Goal: Information Seeking & Learning: Find specific fact

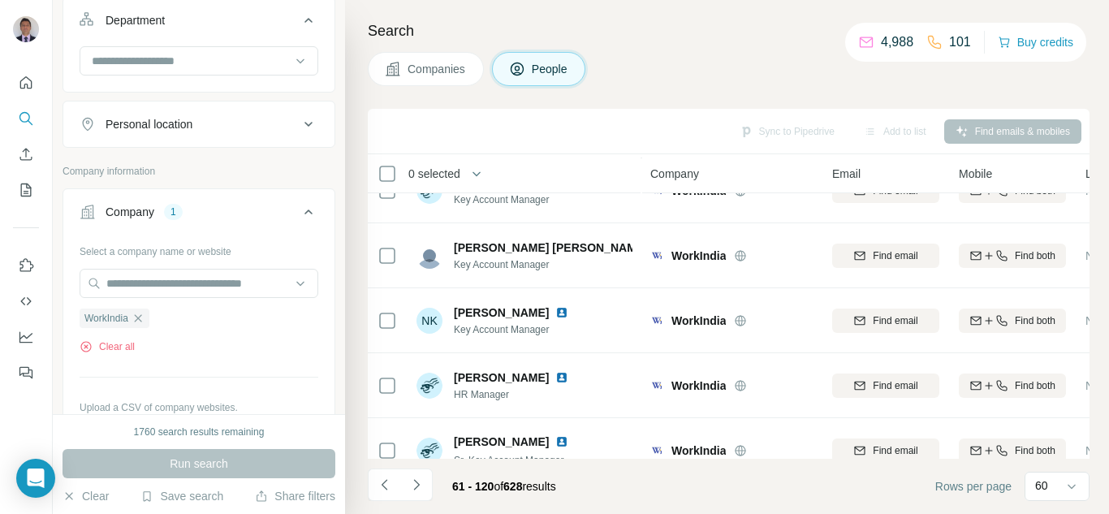
click at [138, 320] on icon "button" at bounding box center [138, 318] width 13 height 13
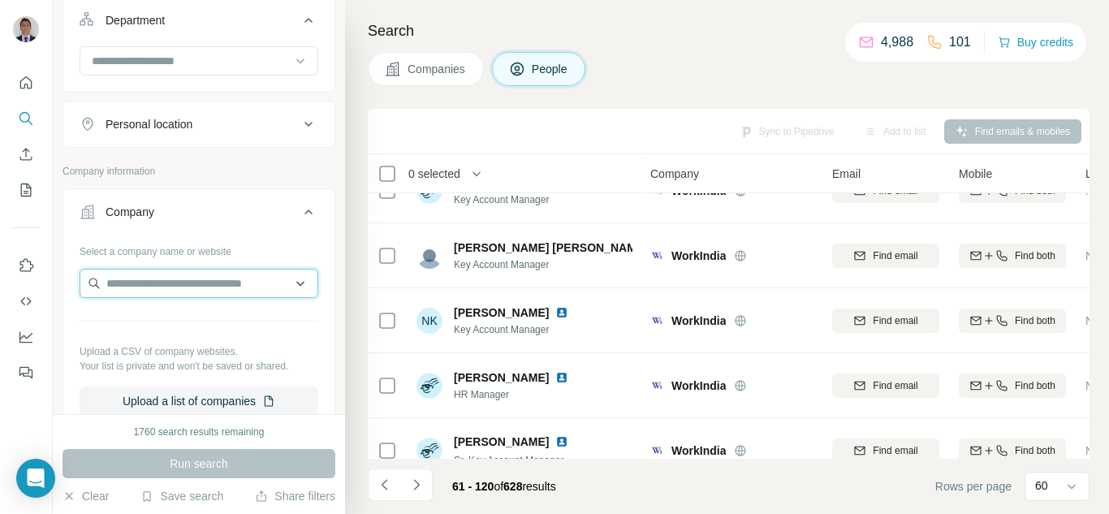
click at [131, 287] on input "text" at bounding box center [199, 283] width 239 height 29
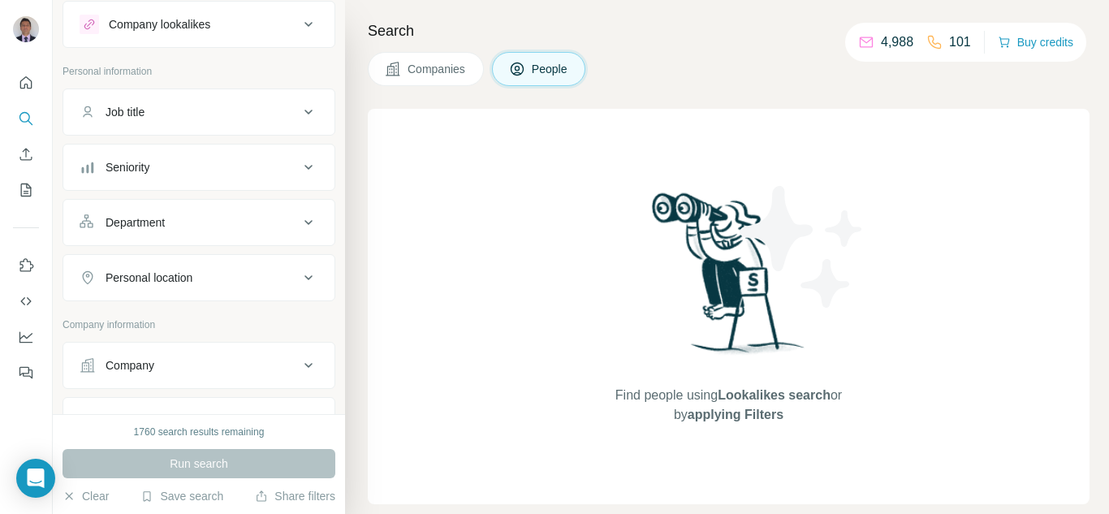
scroll to position [81, 0]
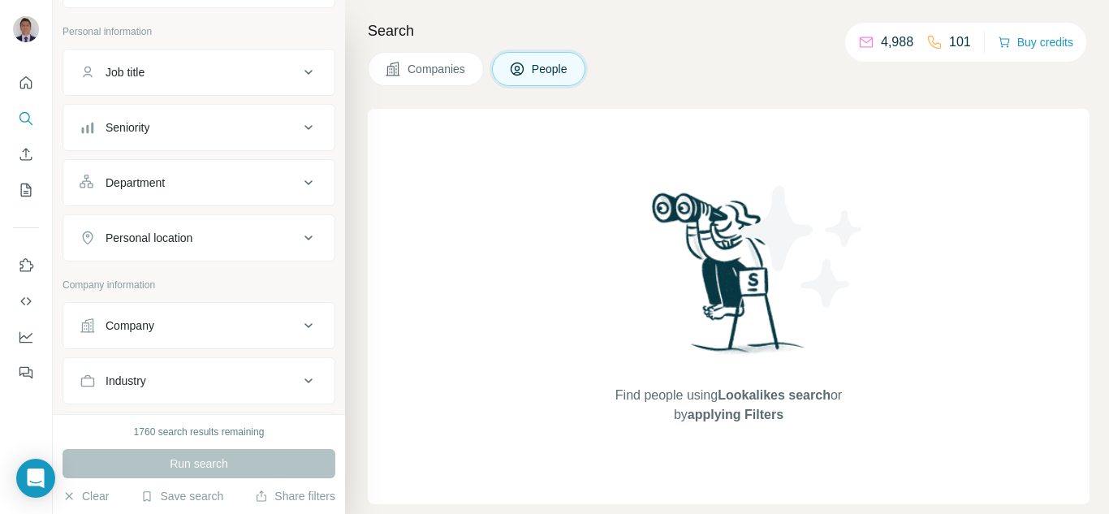
click at [276, 330] on div "Company" at bounding box center [189, 325] width 219 height 16
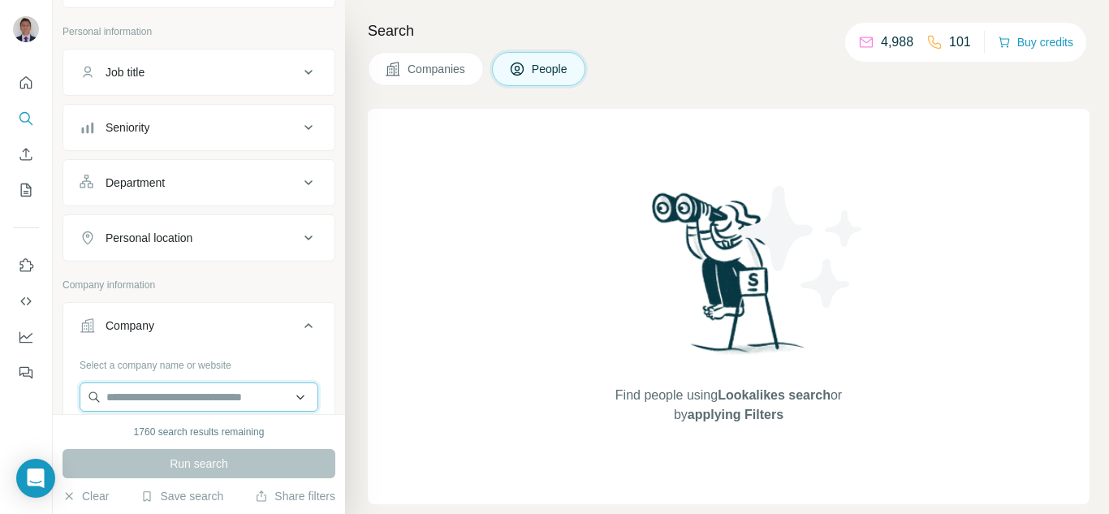
click at [179, 395] on input "text" at bounding box center [199, 396] width 239 height 29
paste input "********"
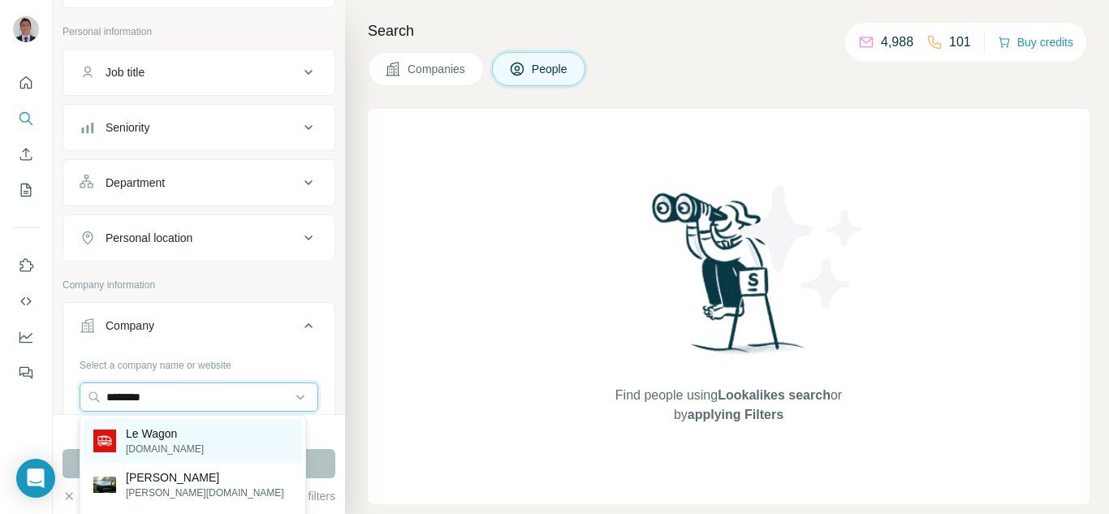
type input "********"
click at [172, 445] on p "lewagon.com" at bounding box center [165, 449] width 78 height 15
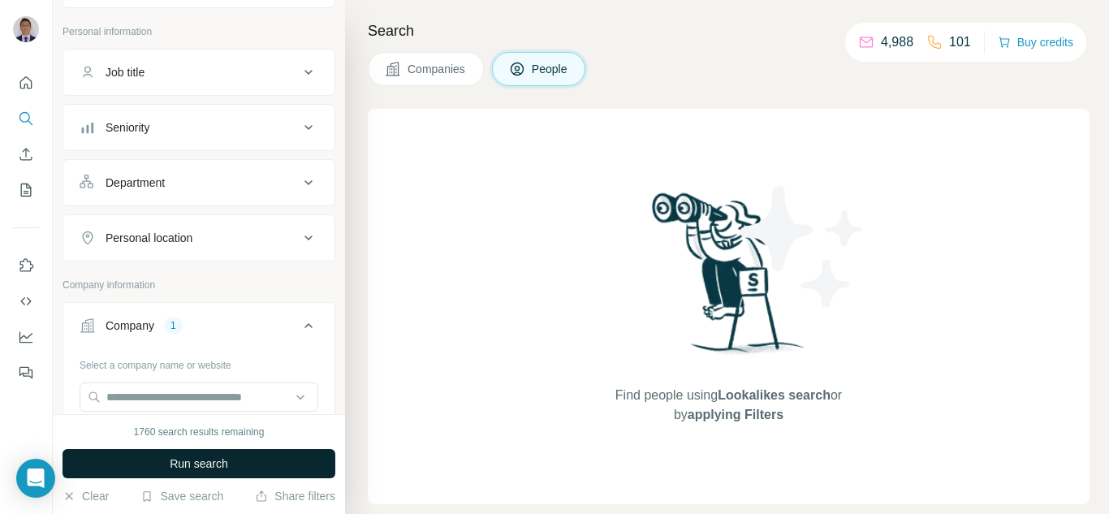
click at [183, 468] on span "Run search" at bounding box center [199, 463] width 58 height 16
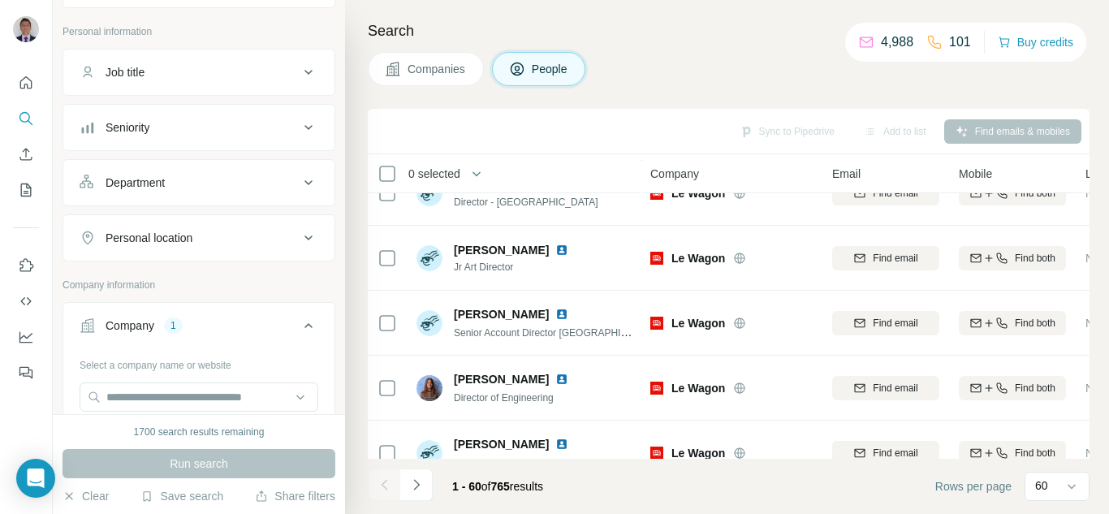
scroll to position [2192, 0]
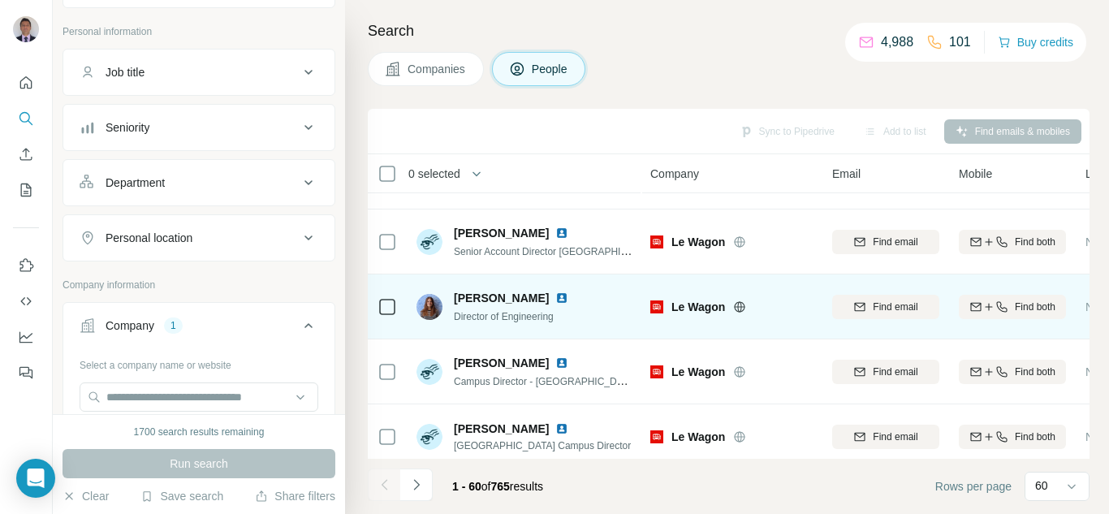
click at [555, 298] on img at bounding box center [561, 297] width 13 height 13
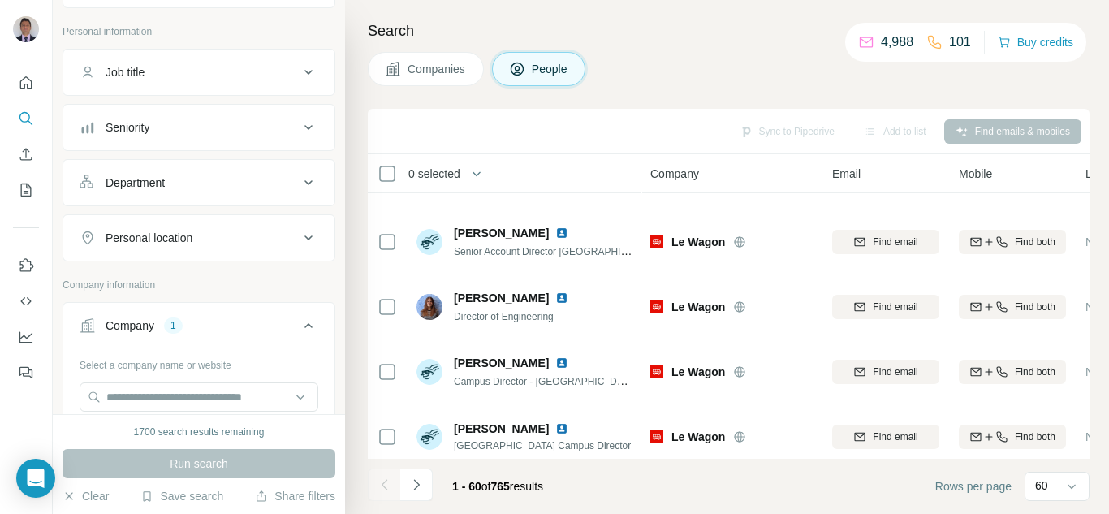
click at [158, 229] on button "Personal location" at bounding box center [198, 237] width 271 height 39
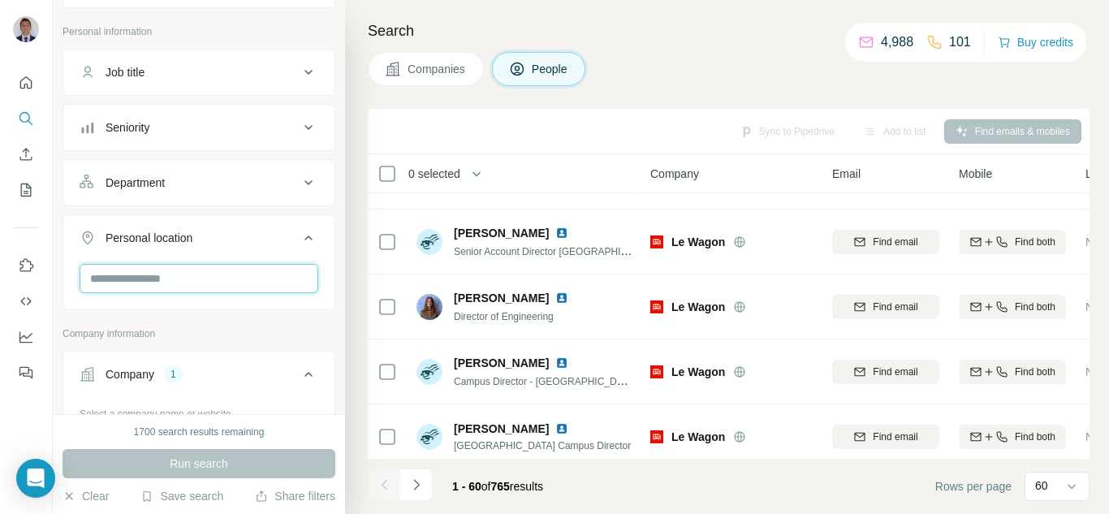
click at [175, 278] on input "text" at bounding box center [199, 278] width 239 height 29
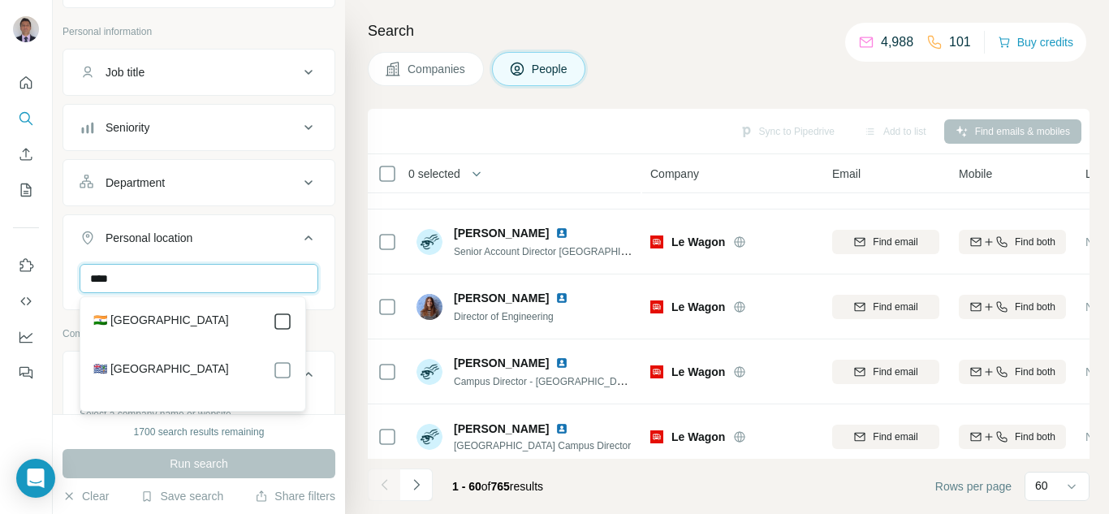
type input "****"
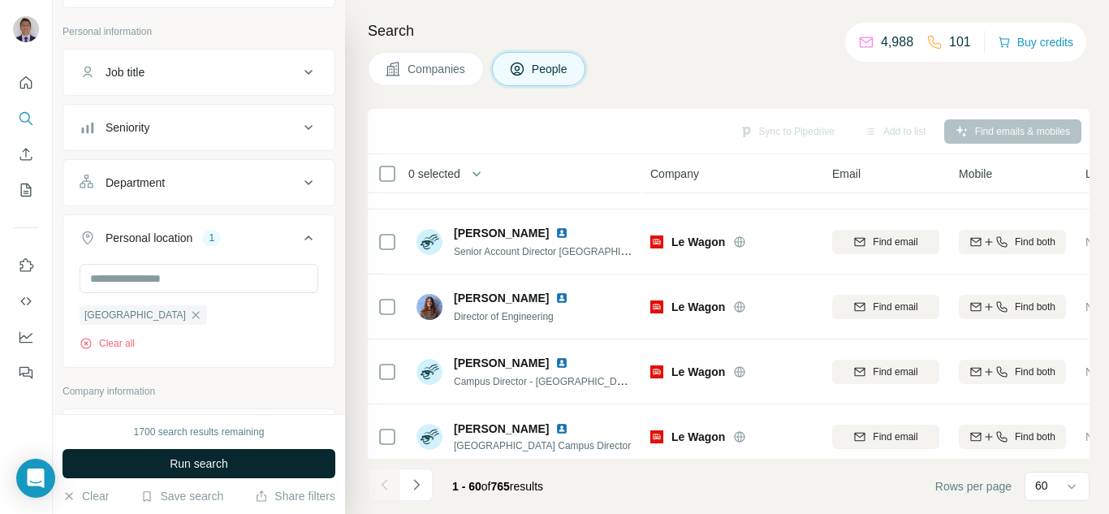
click at [265, 463] on button "Run search" at bounding box center [199, 463] width 273 height 29
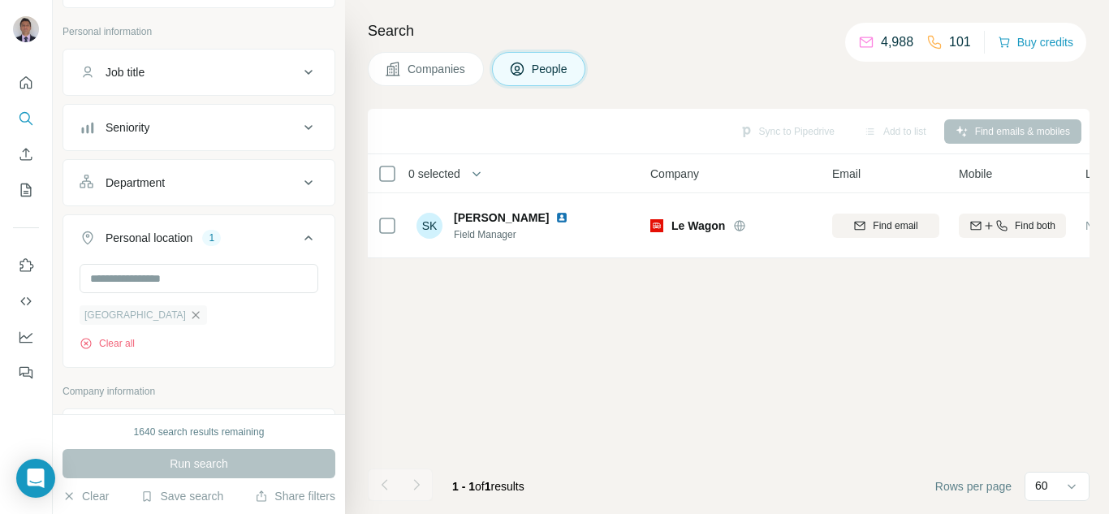
click at [192, 316] on icon "button" at bounding box center [195, 314] width 7 height 7
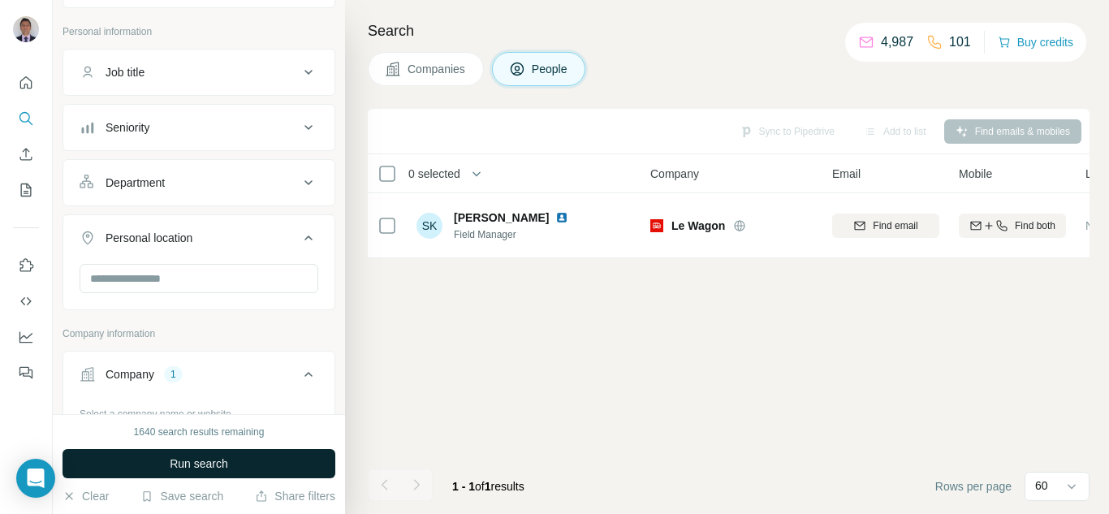
scroll to position [162, 0]
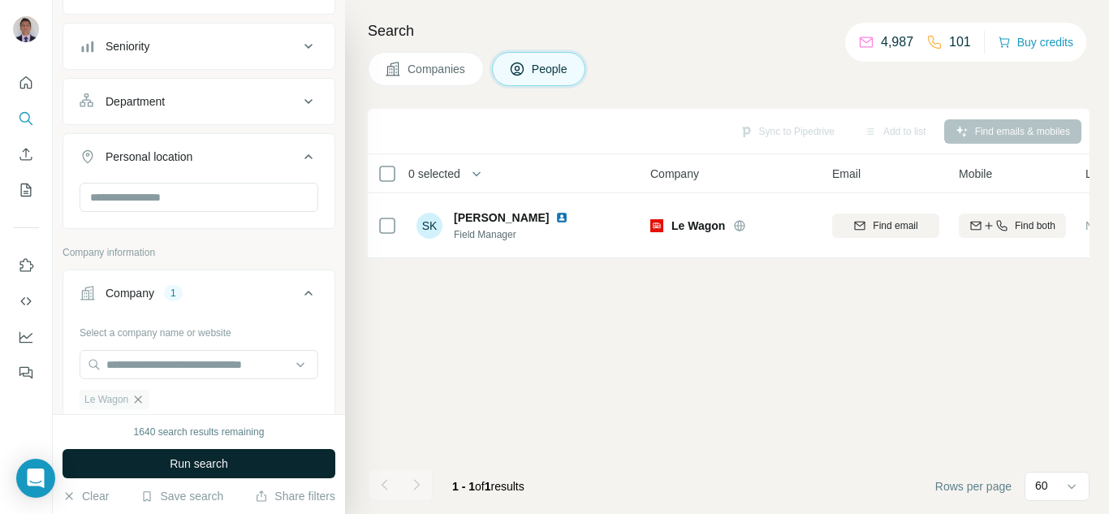
click at [136, 403] on icon "button" at bounding box center [138, 399] width 13 height 13
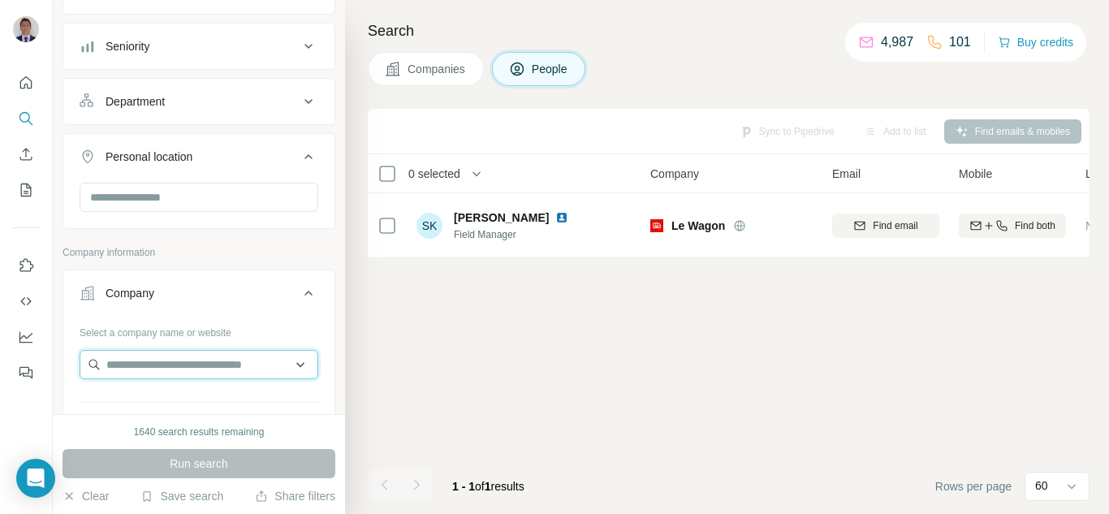
click at [134, 365] on input "text" at bounding box center [199, 364] width 239 height 29
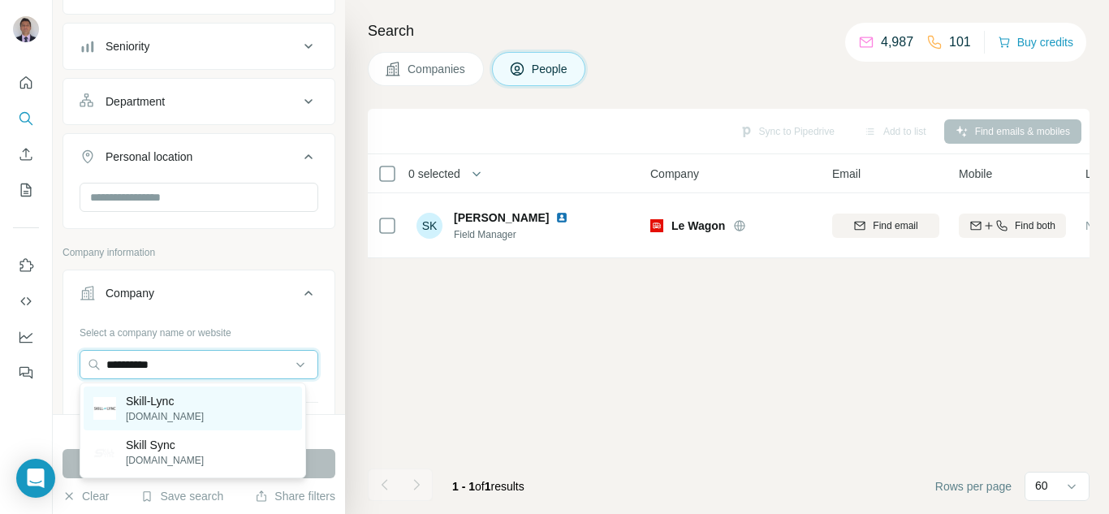
type input "**********"
click at [138, 408] on p "Skill-Lync" at bounding box center [165, 401] width 78 height 16
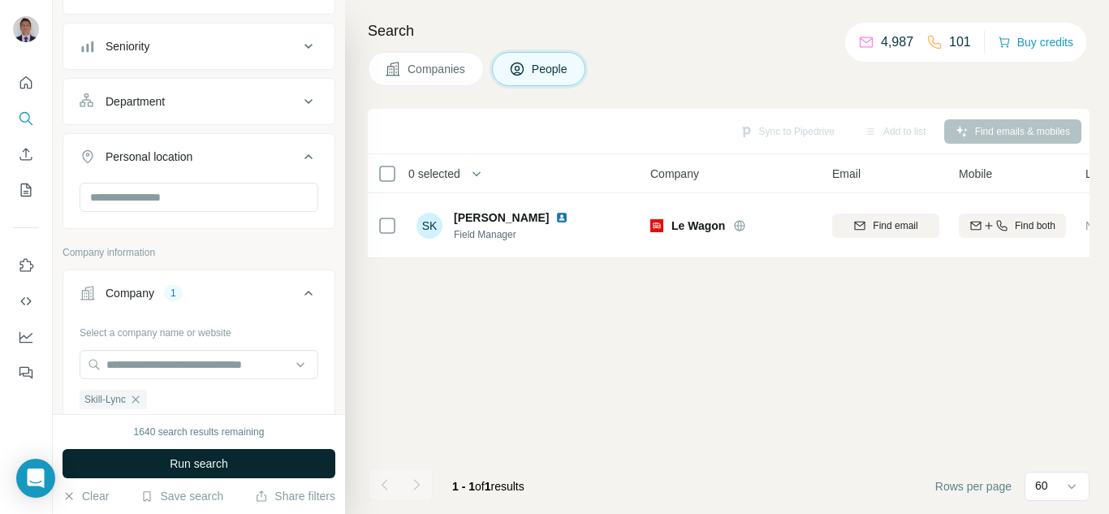
click at [174, 464] on span "Run search" at bounding box center [199, 463] width 58 height 16
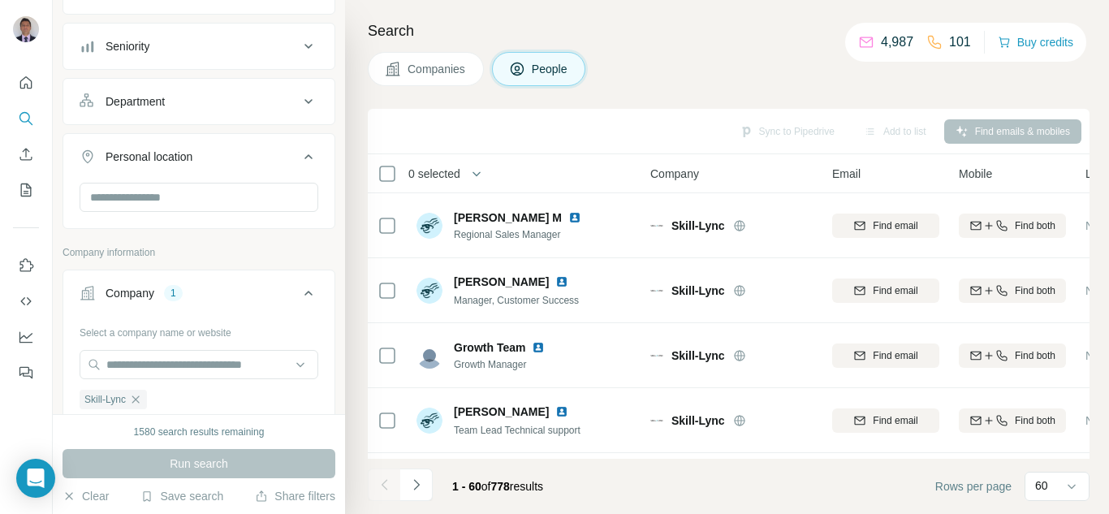
scroll to position [3640, 0]
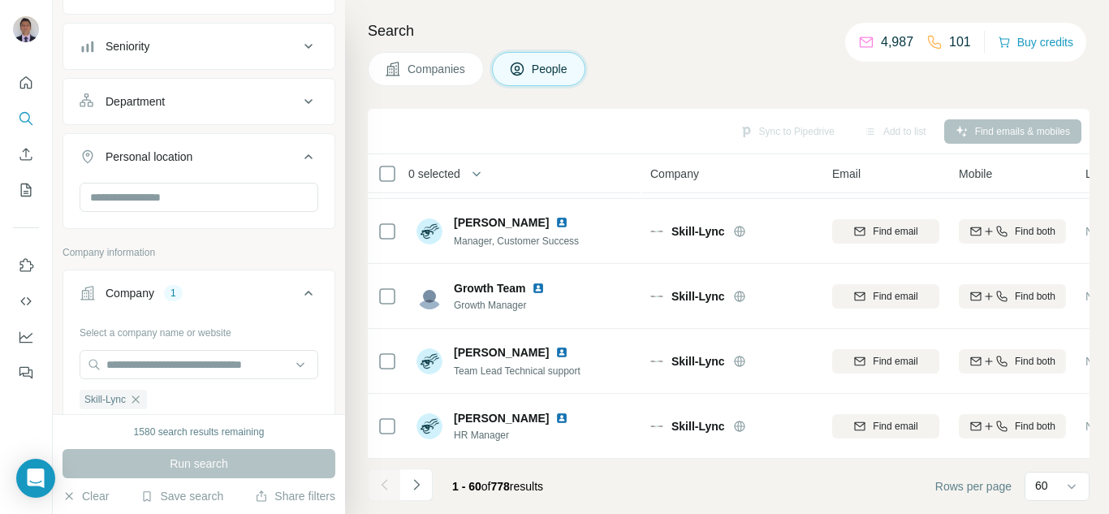
click at [176, 97] on div "Department" at bounding box center [189, 101] width 219 height 16
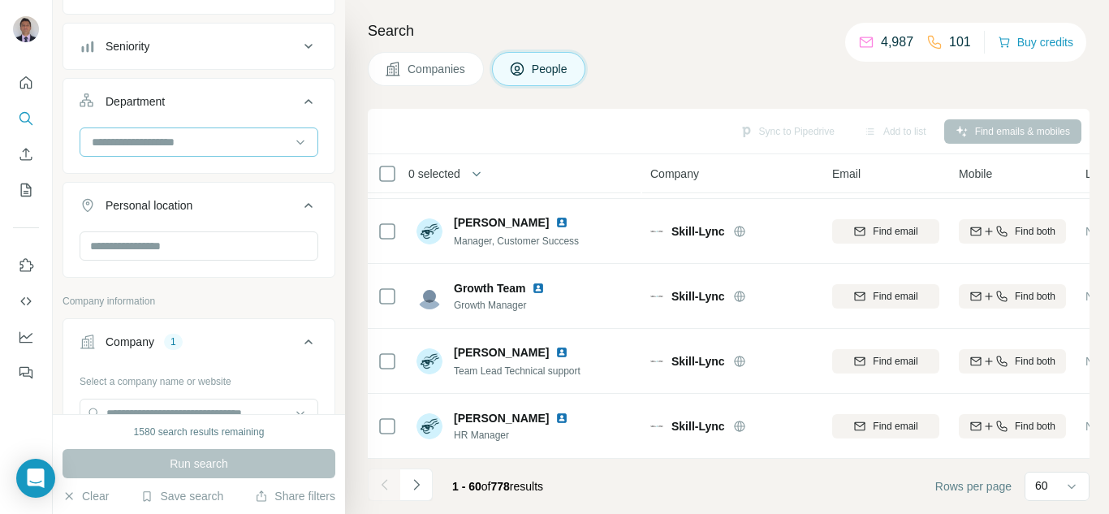
click at [155, 144] on input at bounding box center [190, 142] width 201 height 18
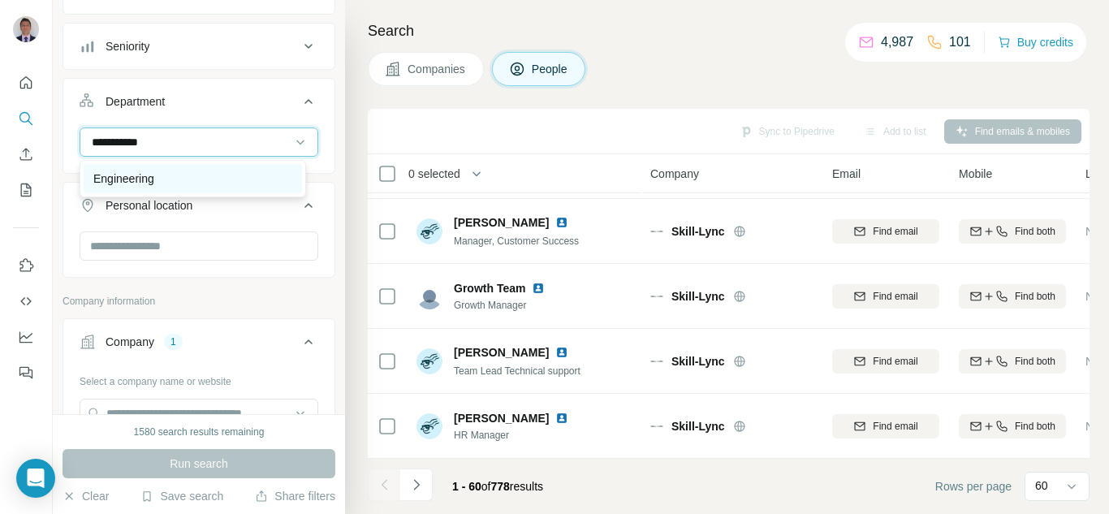
type input "**********"
click at [128, 175] on p "Engineering" at bounding box center [123, 178] width 61 height 16
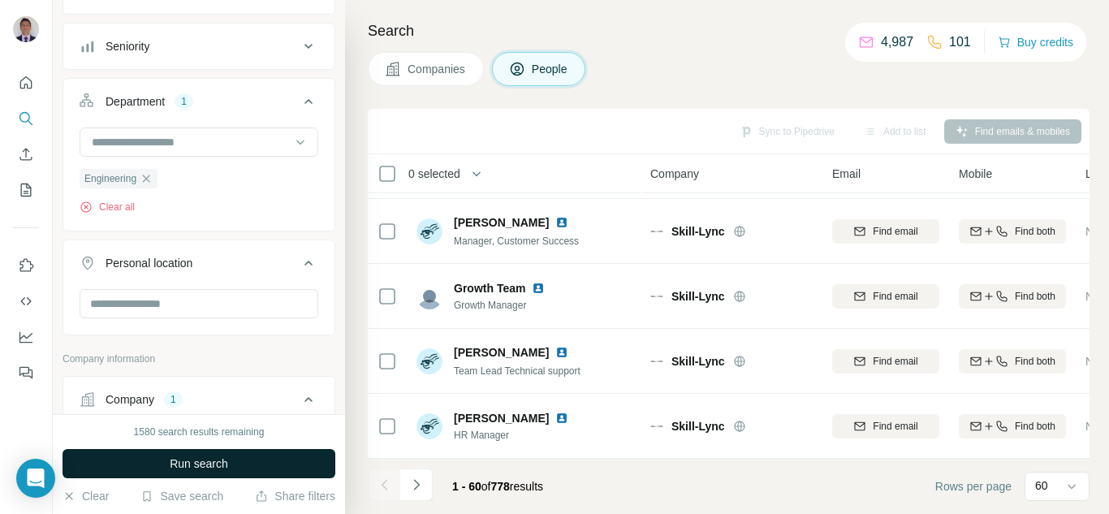
click at [175, 462] on span "Run search" at bounding box center [199, 463] width 58 height 16
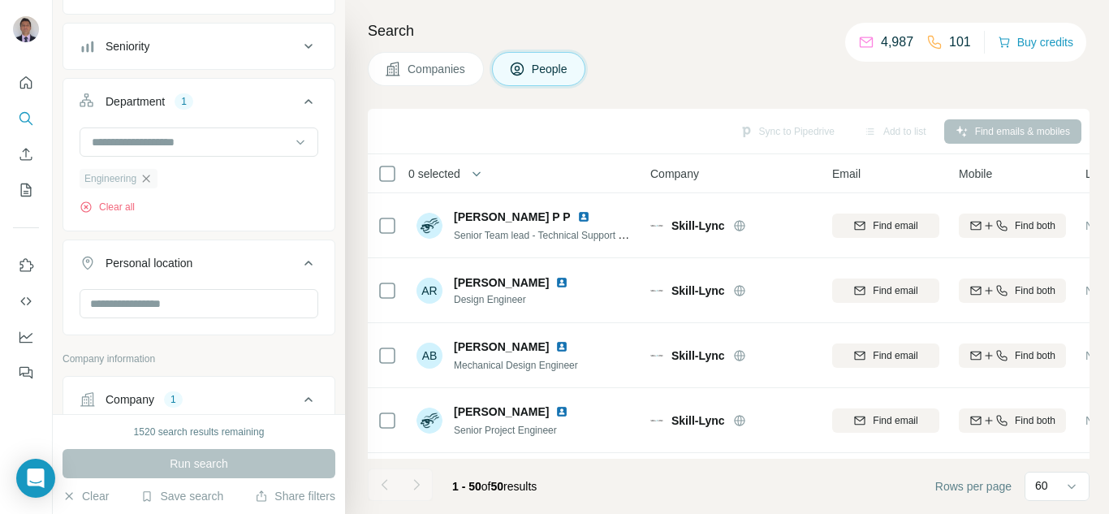
click at [153, 178] on icon "button" at bounding box center [146, 178] width 13 height 13
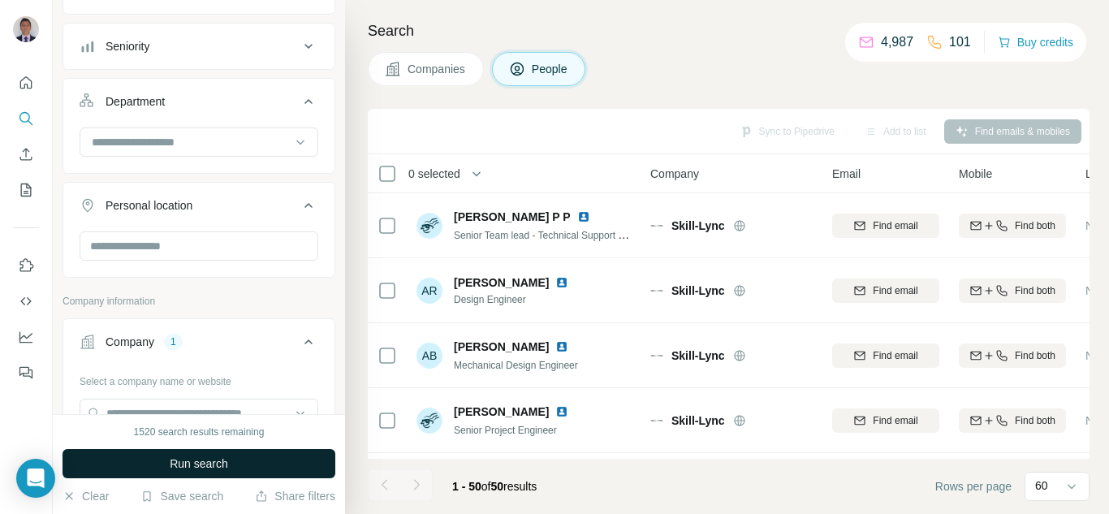
click at [241, 471] on button "Run search" at bounding box center [199, 463] width 273 height 29
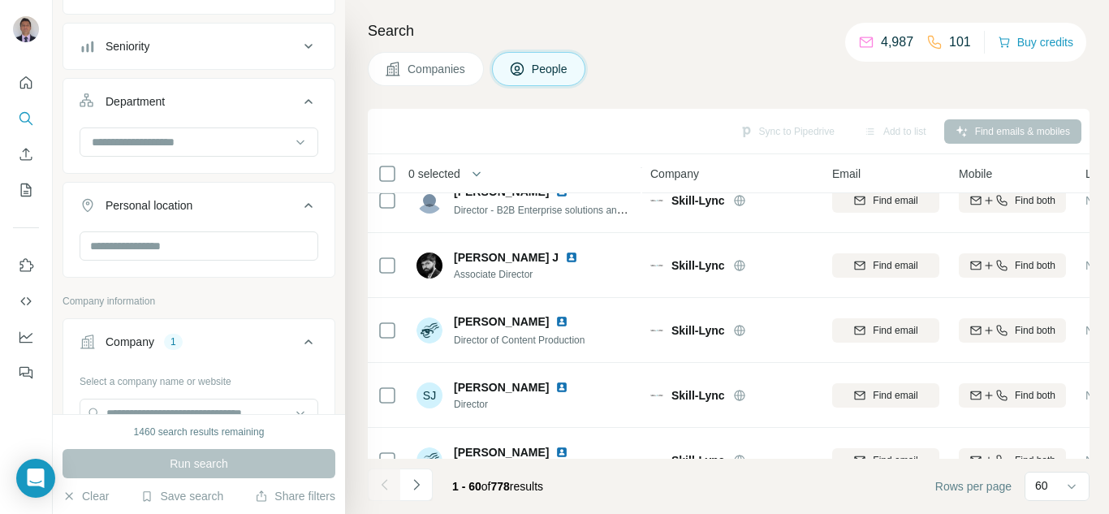
scroll to position [1218, 0]
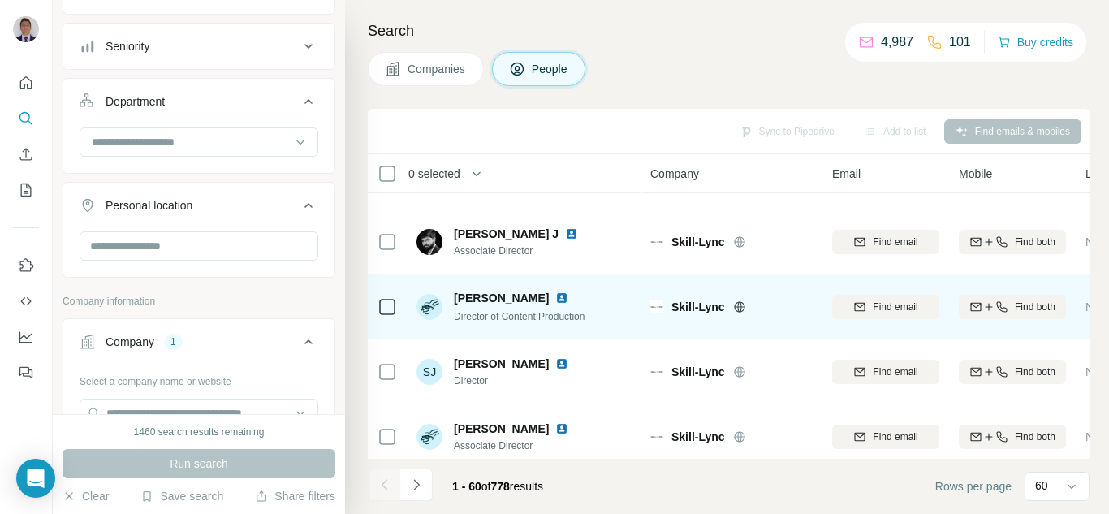
click at [555, 299] on img at bounding box center [561, 297] width 13 height 13
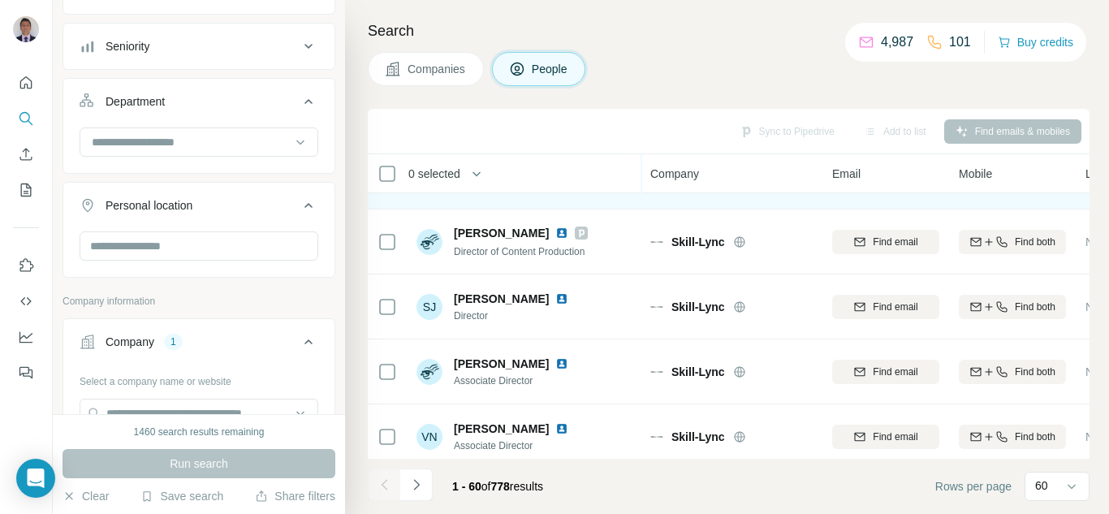
scroll to position [1299, 0]
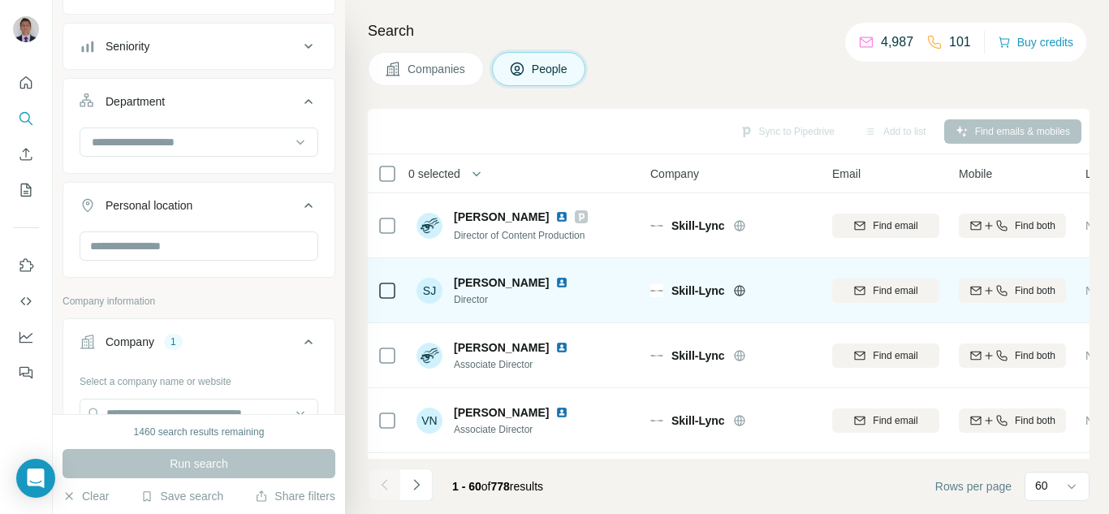
click at [560, 283] on img at bounding box center [561, 282] width 13 height 13
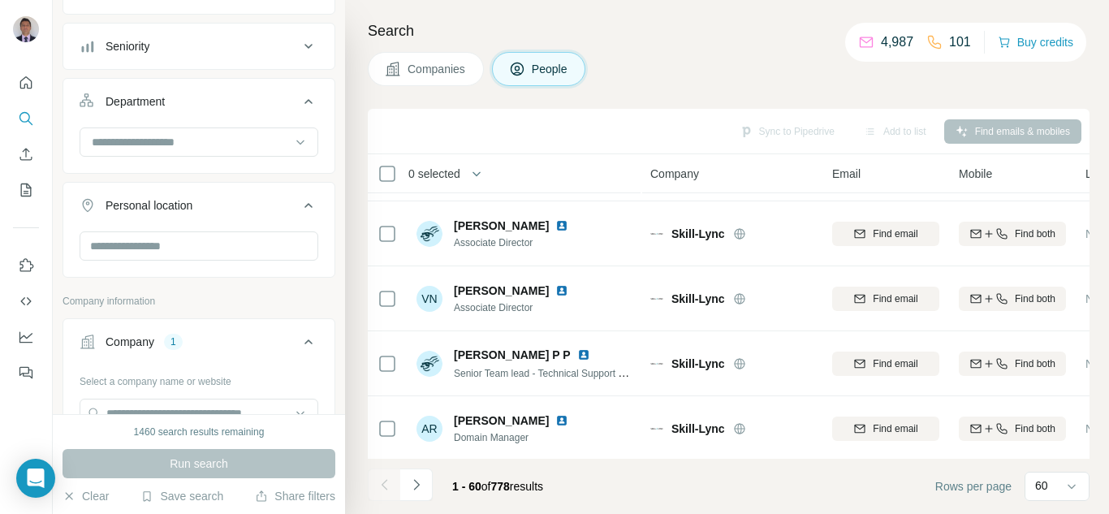
scroll to position [1461, 0]
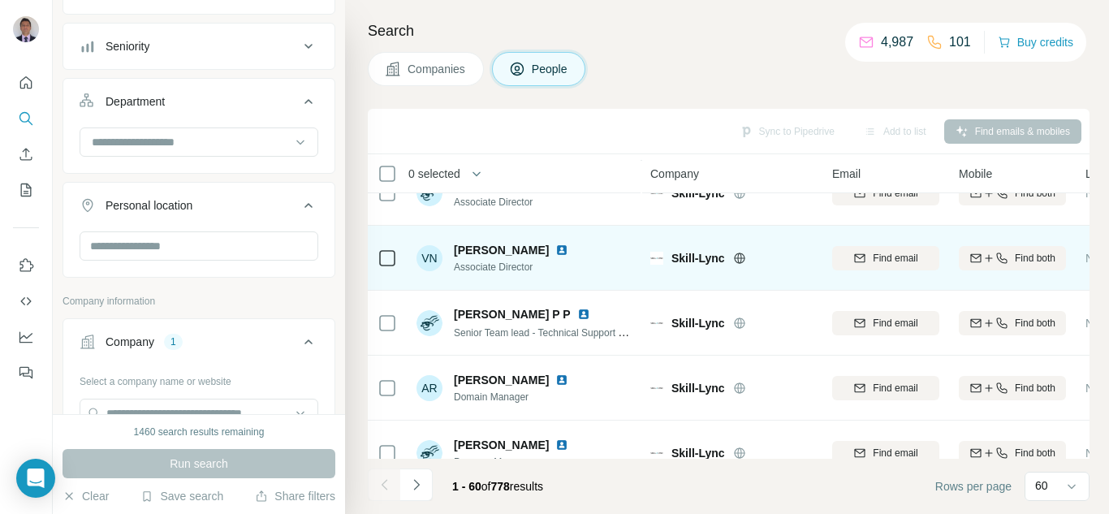
click at [555, 249] on img at bounding box center [561, 250] width 13 height 13
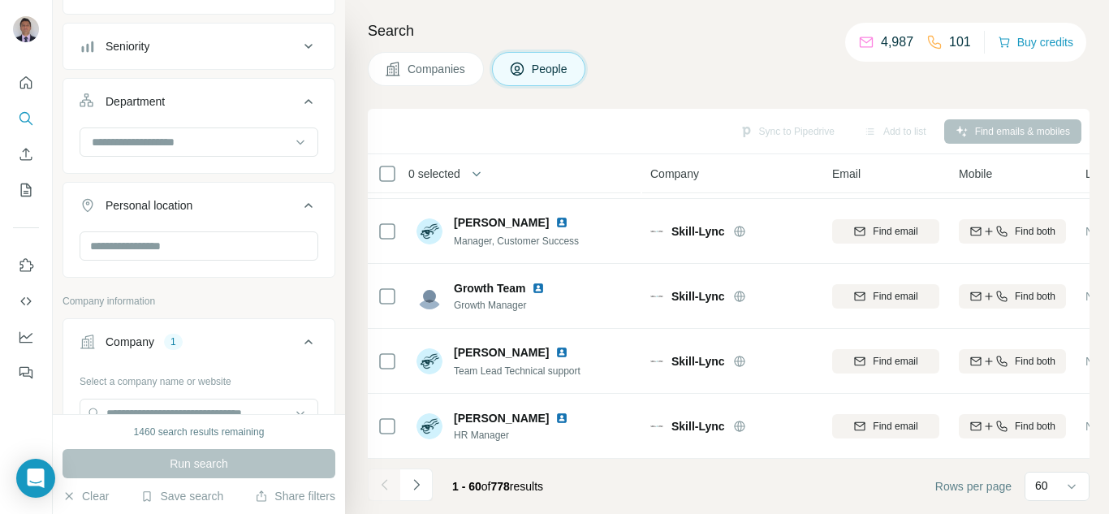
scroll to position [3640, 0]
click at [421, 484] on icon "Navigate to next page" at bounding box center [416, 485] width 16 height 16
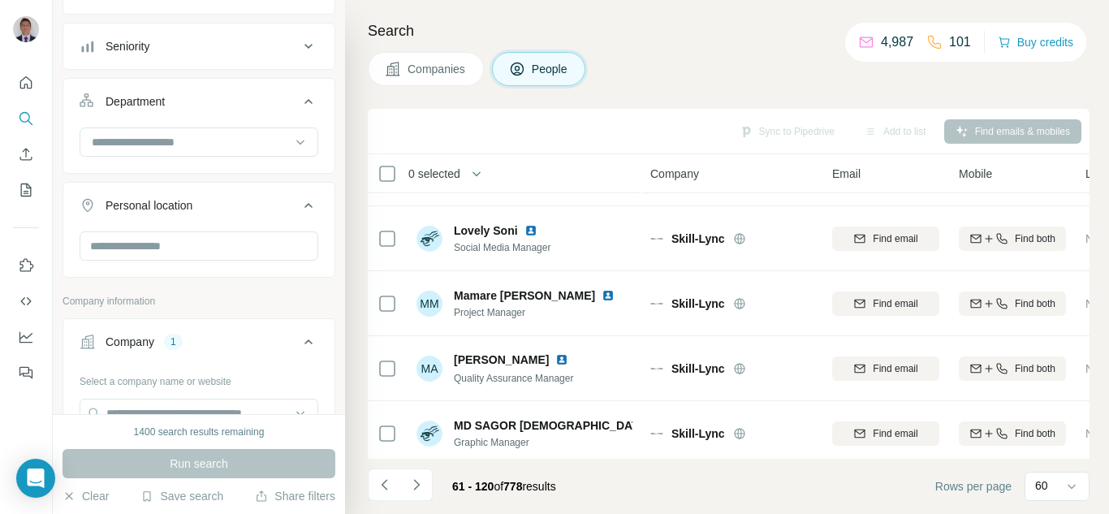
scroll to position [812, 0]
